Goal: Task Accomplishment & Management: Use online tool/utility

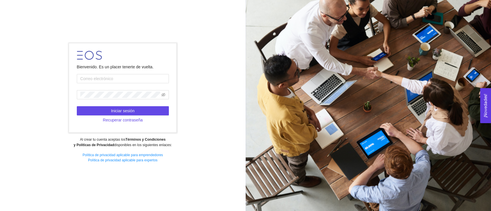
type input "[PERSON_NAME][EMAIL_ADDRESS][DOMAIN_NAME]"
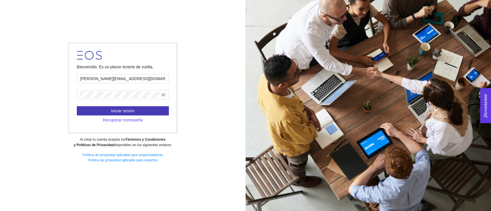
click at [151, 112] on button "Iniciar sesión" at bounding box center [123, 110] width 92 height 9
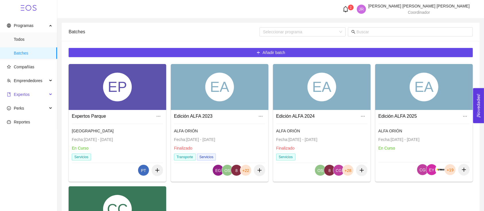
click at [18, 90] on span "Expertos" at bounding box center [27, 94] width 41 height 11
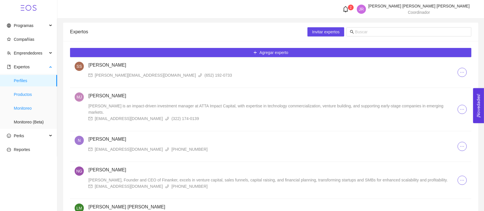
click at [41, 96] on span "Productos" at bounding box center [33, 94] width 39 height 11
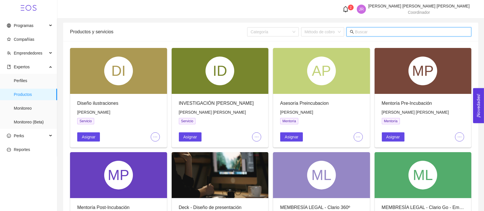
click at [381, 31] on input "text" at bounding box center [411, 32] width 113 height 6
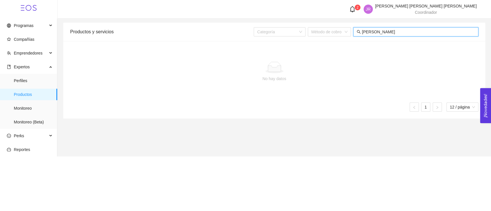
click at [373, 31] on input "[PERSON_NAME]" at bounding box center [417, 32] width 113 height 6
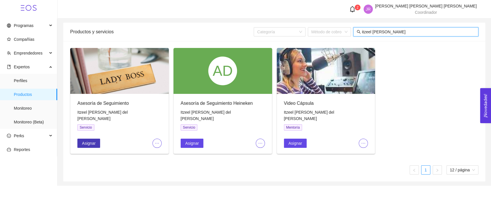
type input "itzeel [PERSON_NAME]"
click at [97, 139] on button "Asignar" at bounding box center [88, 143] width 23 height 9
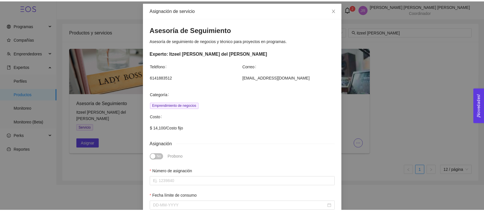
scroll to position [38, 0]
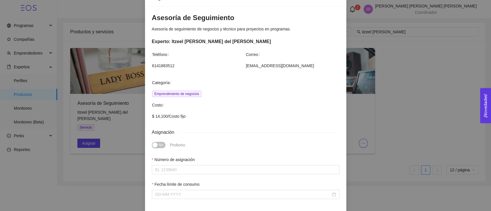
click at [358, 169] on div "Asignación de servicio Asesoría de Seguimiento Asesoría de seguimiento de negoc…" at bounding box center [245, 105] width 491 height 211
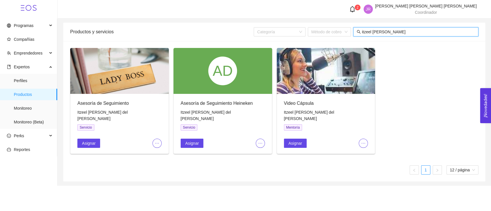
click at [399, 31] on input "itzeel [PERSON_NAME]" at bounding box center [417, 32] width 113 height 6
